Goal: Information Seeking & Learning: Check status

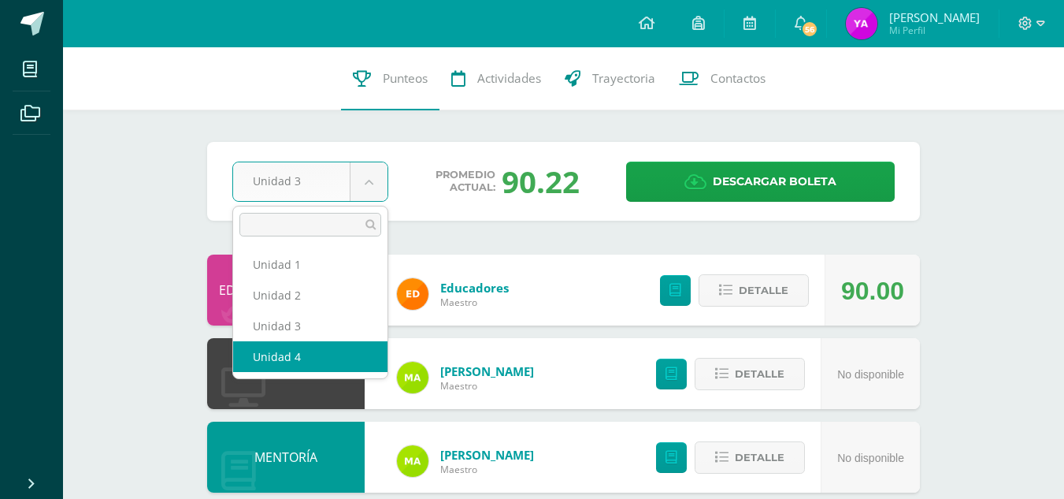
select select "Unidad 4"
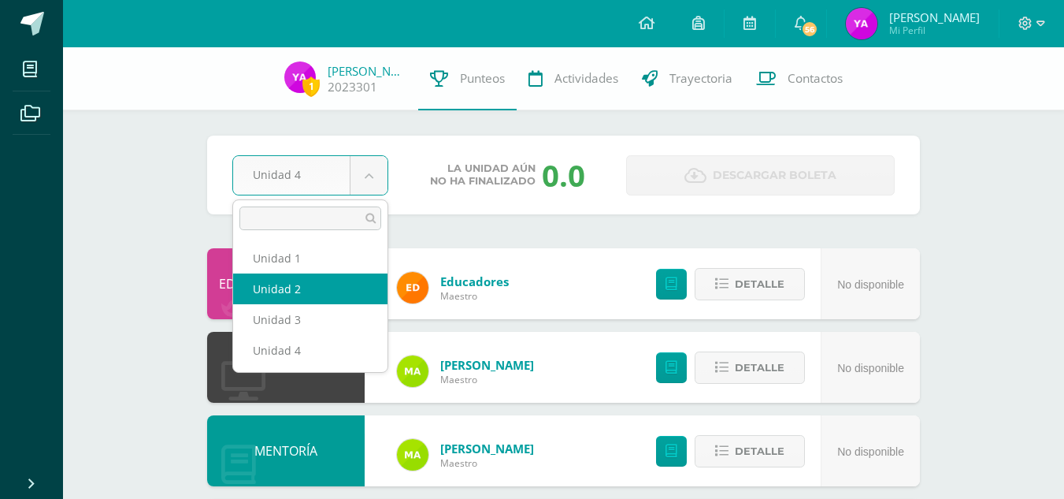
select select "Unidad 2"
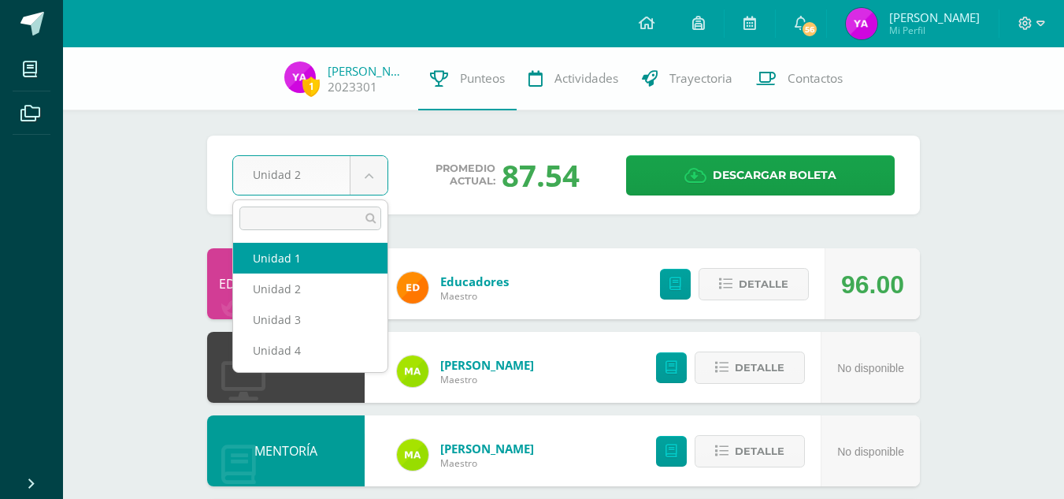
select select "Unidad 1"
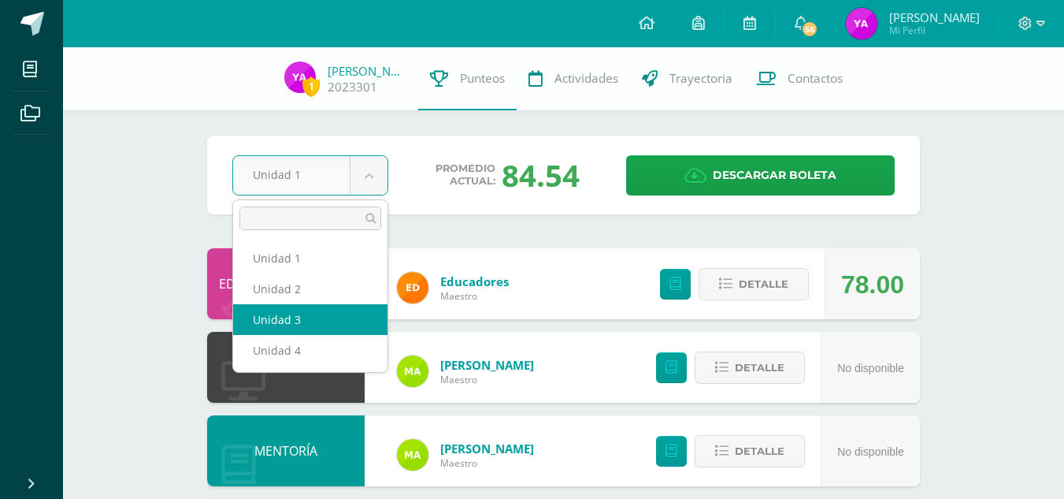
select select "Unidad 3"
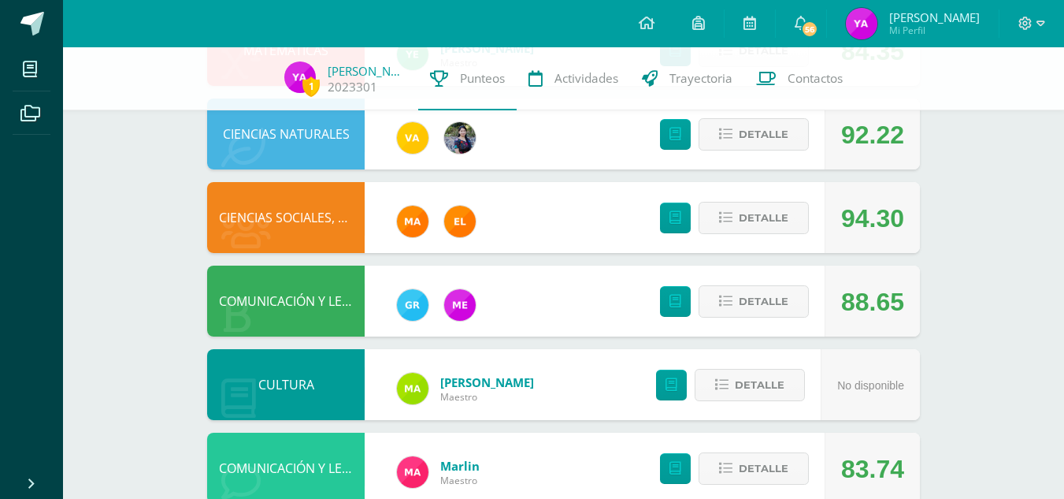
scroll to position [485, 0]
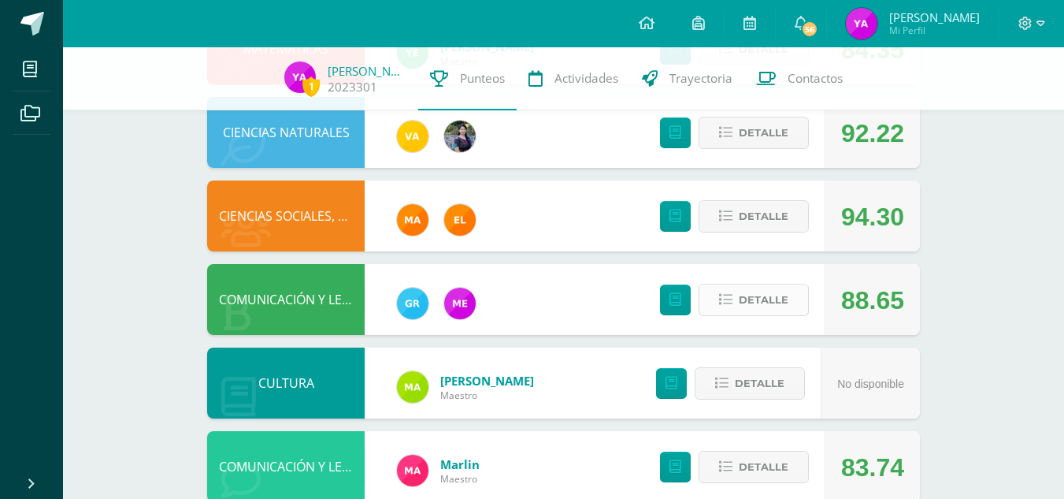
click at [738, 295] on button "Detalle" at bounding box center [754, 300] width 110 height 32
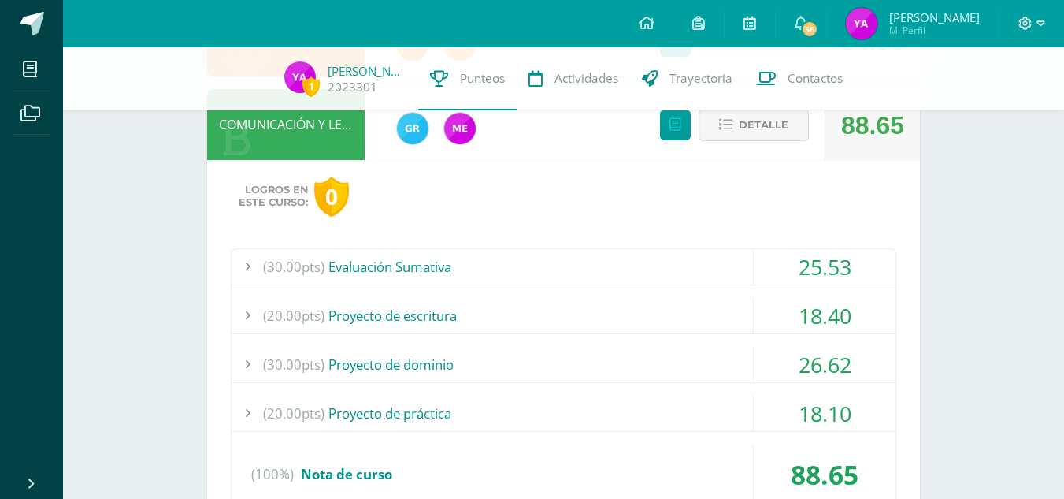
scroll to position [661, 0]
click at [799, 268] on div "25.53" at bounding box center [825, 265] width 142 height 35
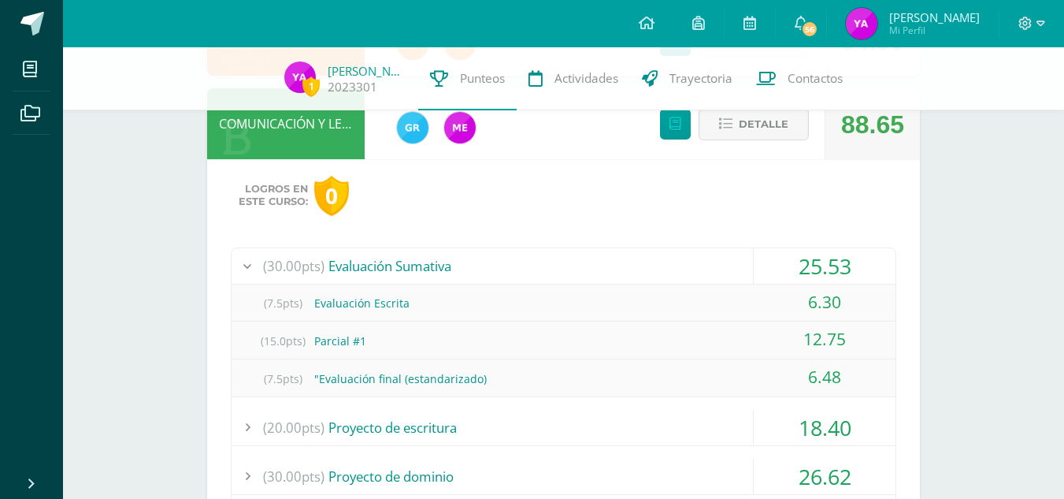
click at [799, 268] on div "25.53" at bounding box center [825, 265] width 142 height 35
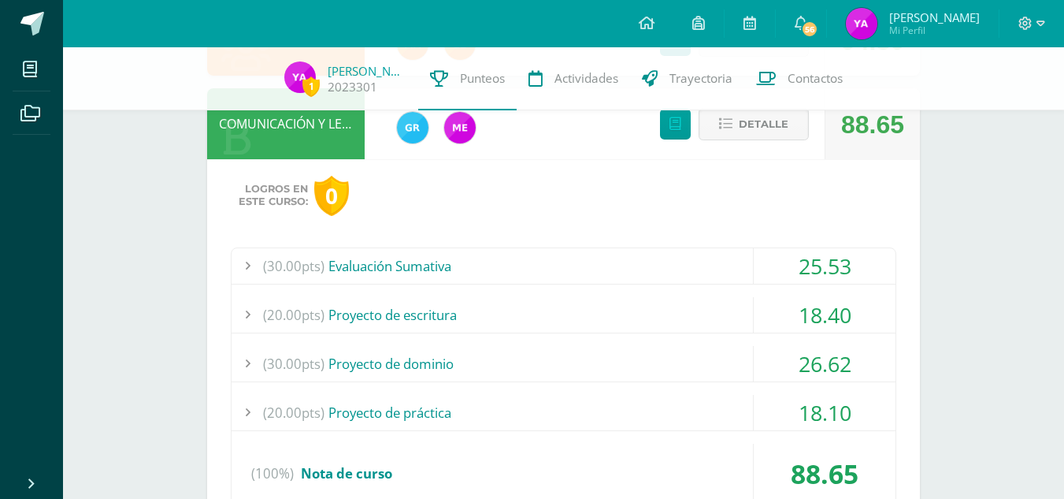
click at [814, 320] on div "18.40" at bounding box center [825, 314] width 142 height 35
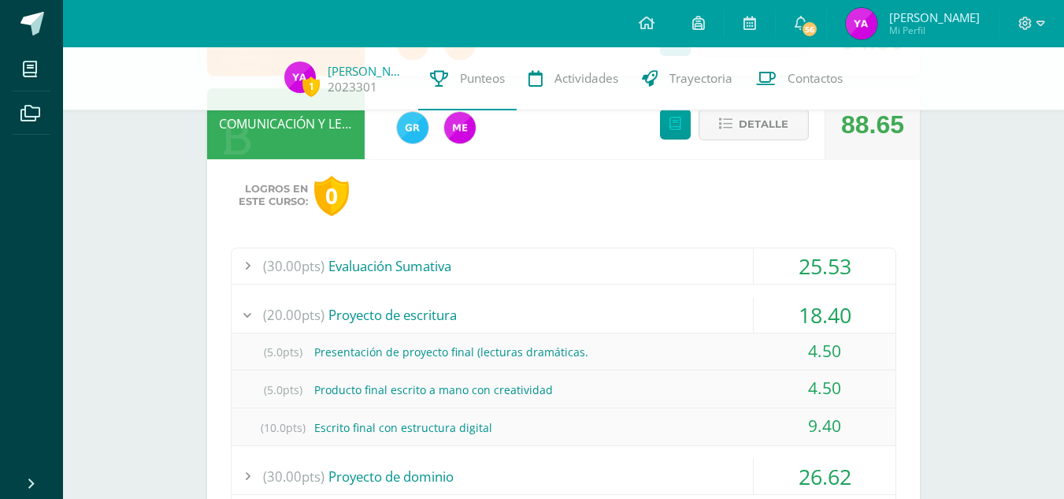
click at [814, 320] on div "18.40" at bounding box center [825, 314] width 142 height 35
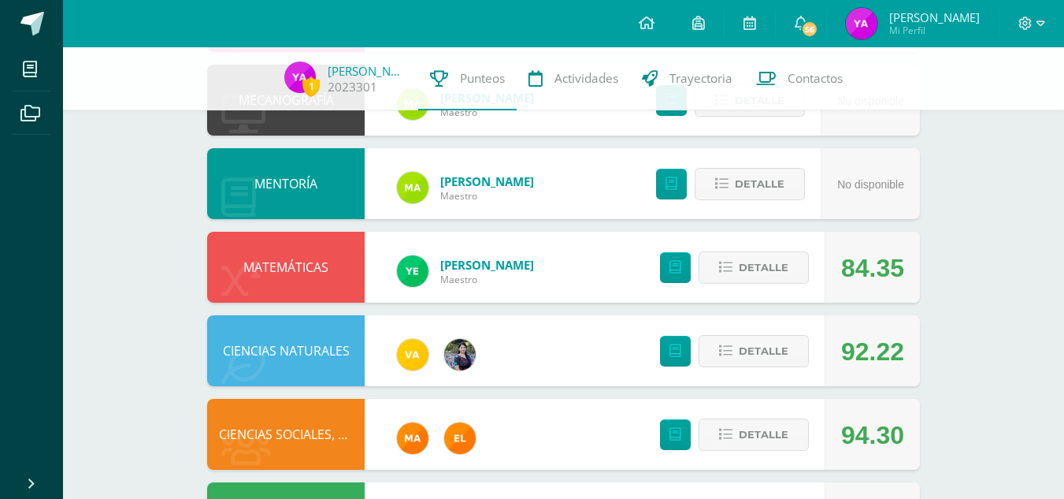
scroll to position [264, 0]
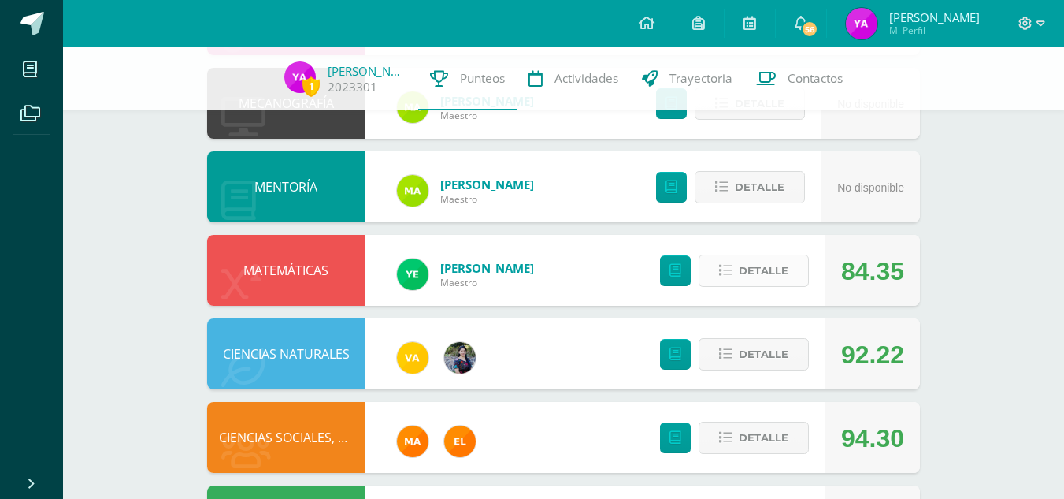
click at [768, 272] on span "Detalle" at bounding box center [764, 270] width 50 height 29
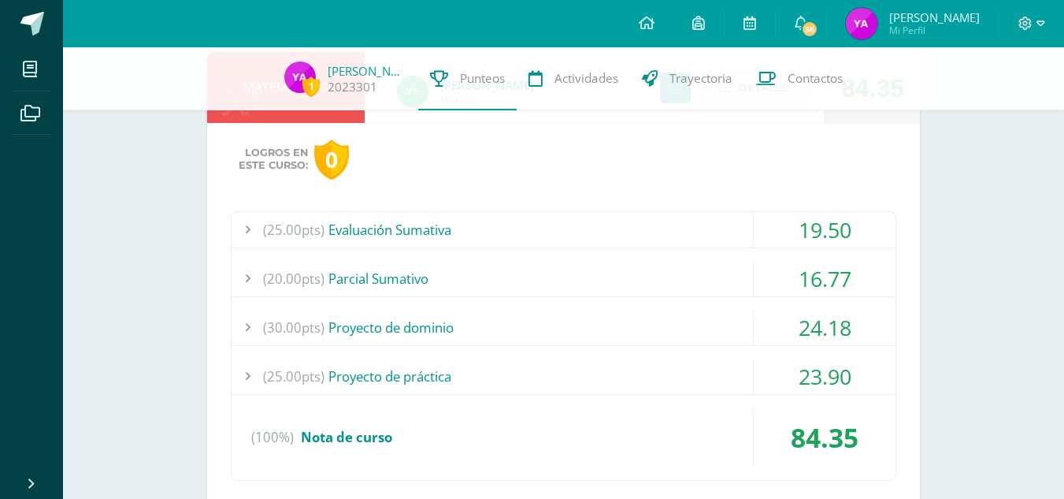
scroll to position [460, 0]
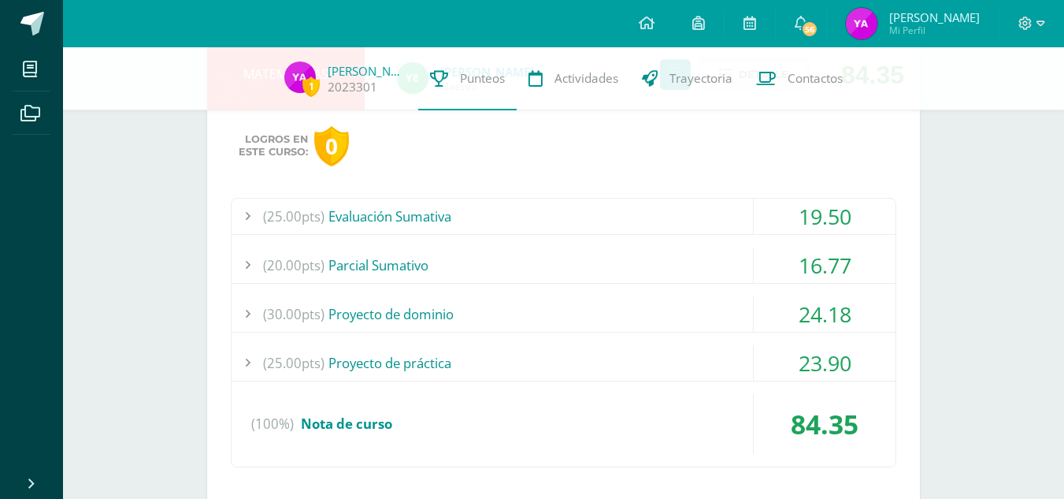
click at [817, 319] on div "24.18" at bounding box center [825, 313] width 142 height 35
